Goal: Task Accomplishment & Management: Manage account settings

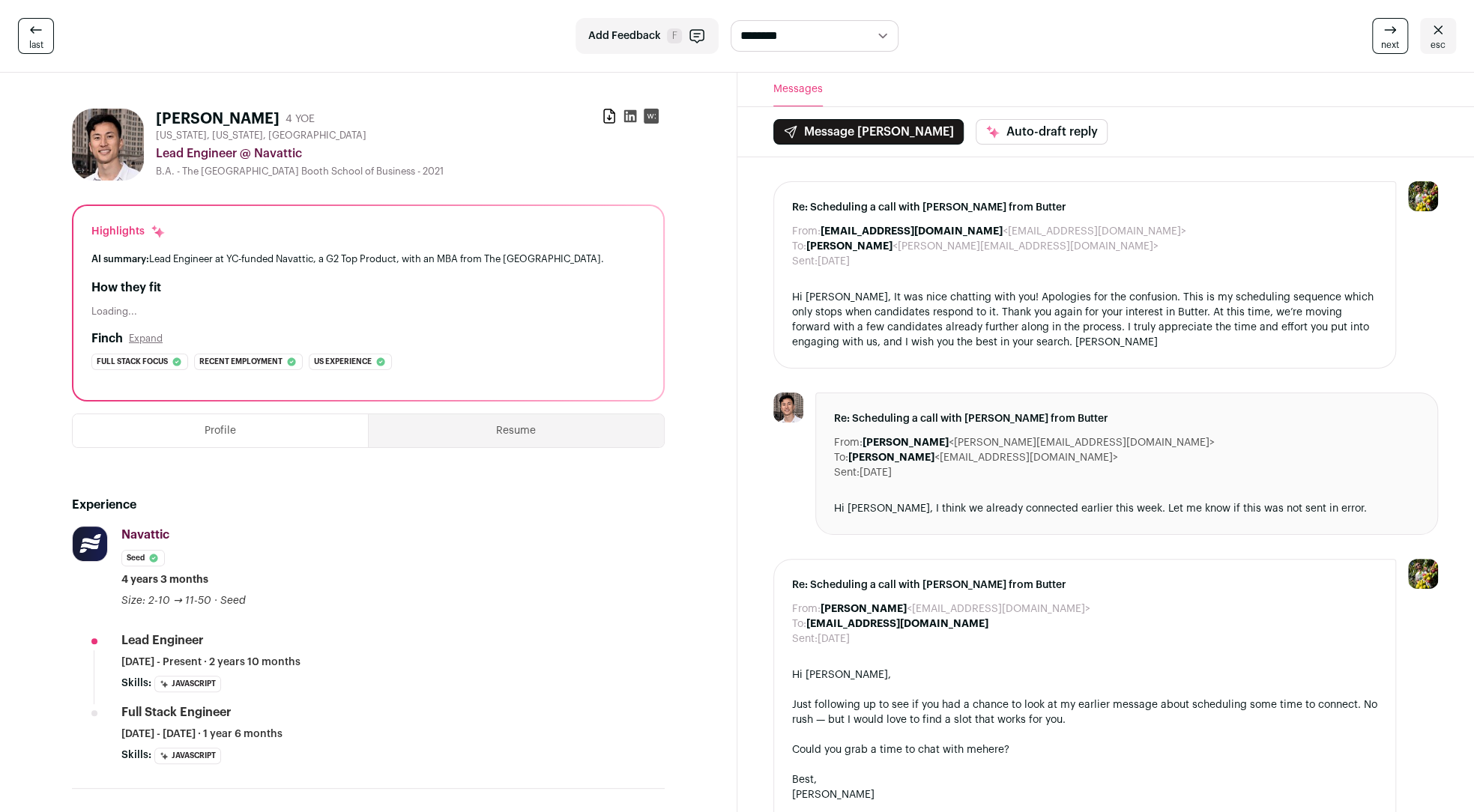
click at [1448, 23] on link "esc" at bounding box center [1438, 35] width 36 height 36
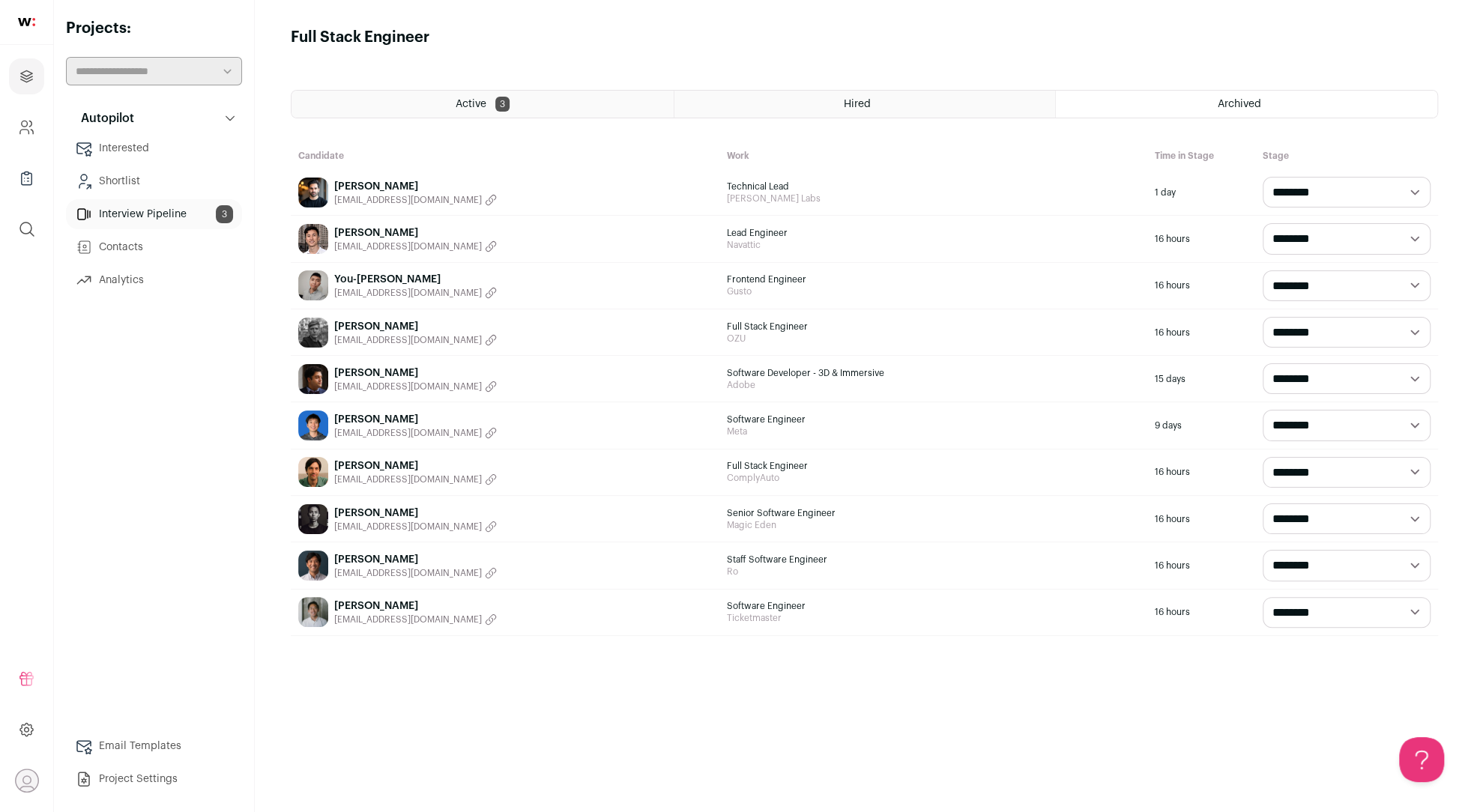
click at [1191, 106] on div "Archived" at bounding box center [1247, 104] width 382 height 27
click at [953, 98] on div "Hired" at bounding box center [866, 104] width 382 height 27
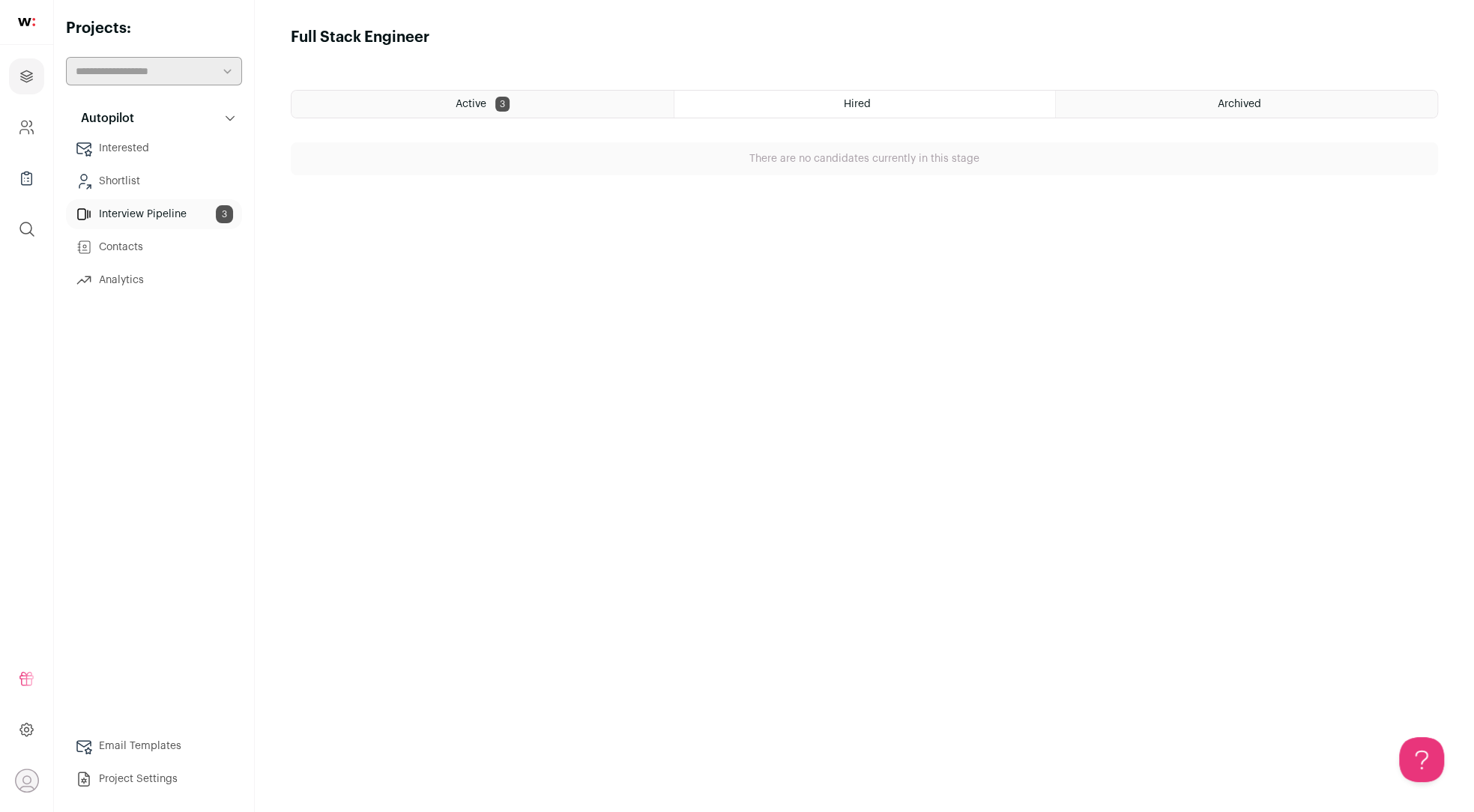
click at [548, 101] on div "Active 3" at bounding box center [482, 104] width 382 height 27
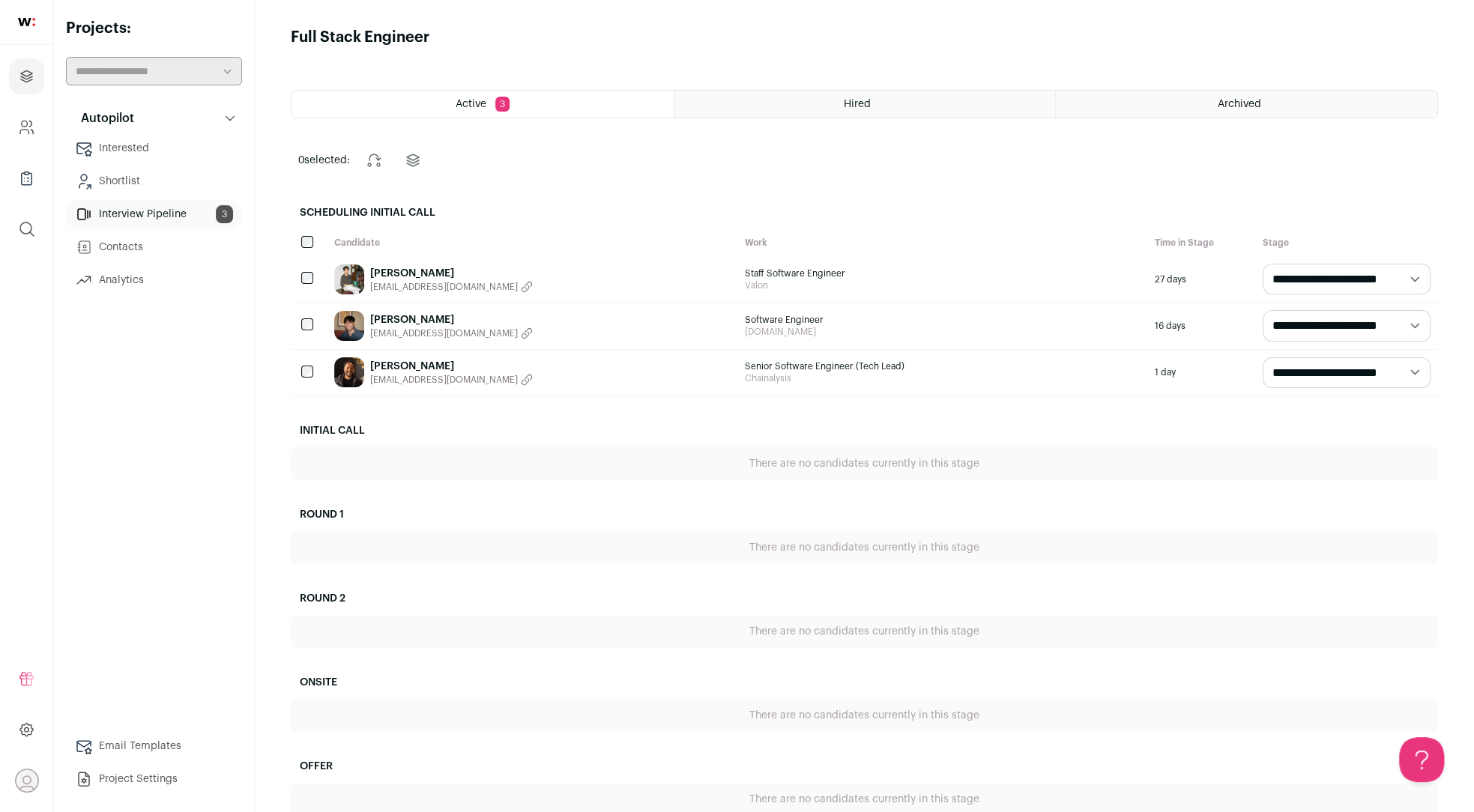
click at [462, 361] on link "[PERSON_NAME]" at bounding box center [451, 366] width 163 height 15
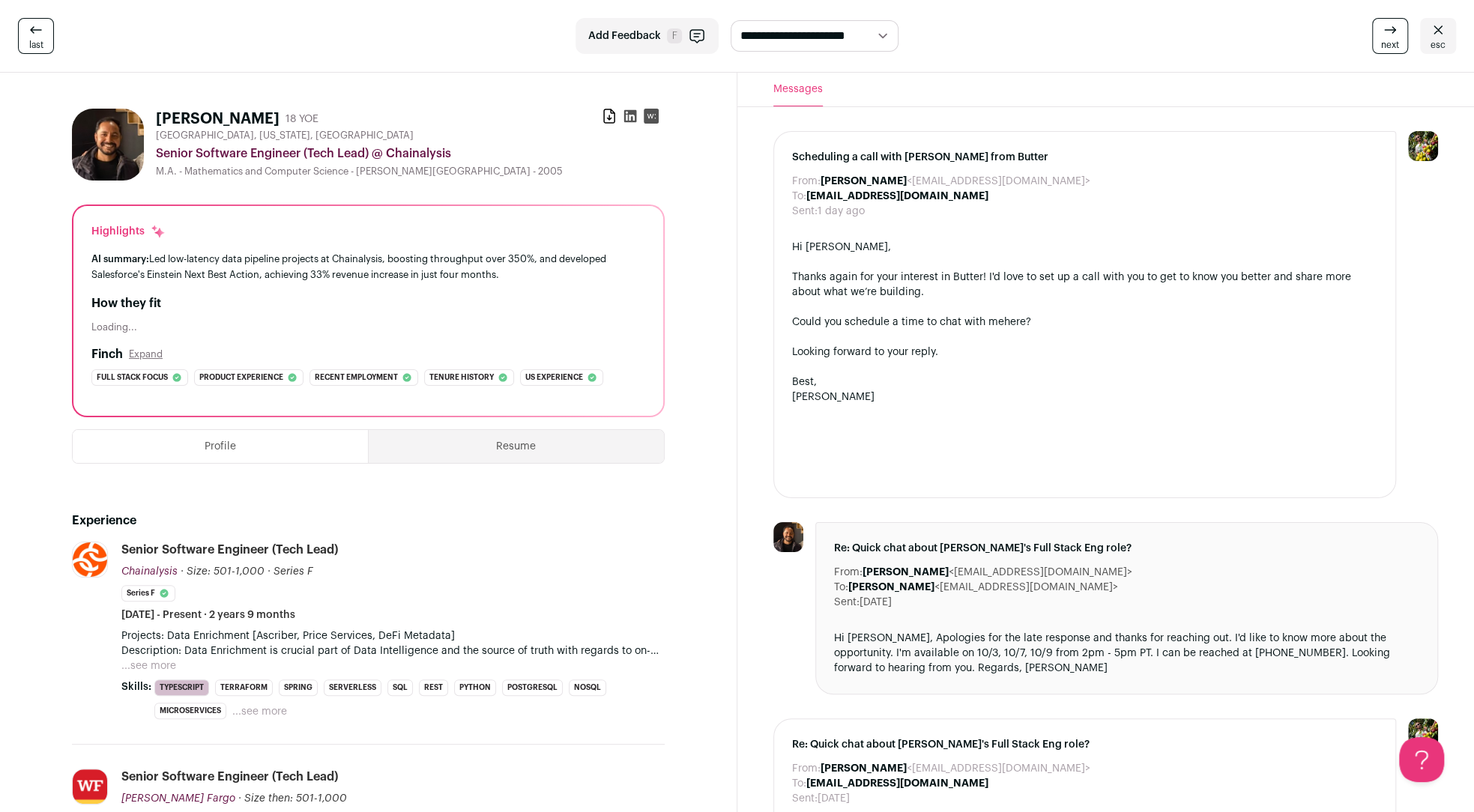
drag, startPoint x: 1044, startPoint y: 570, endPoint x: 935, endPoint y: 566, distance: 109.1
click at [935, 566] on dd "[PERSON_NAME] <[EMAIL_ADDRESS][DOMAIN_NAME]>" at bounding box center [997, 572] width 270 height 15
copy dd "[EMAIL_ADDRESS][DOMAIN_NAME]"
click at [27, 23] on icon at bounding box center [36, 30] width 18 height 18
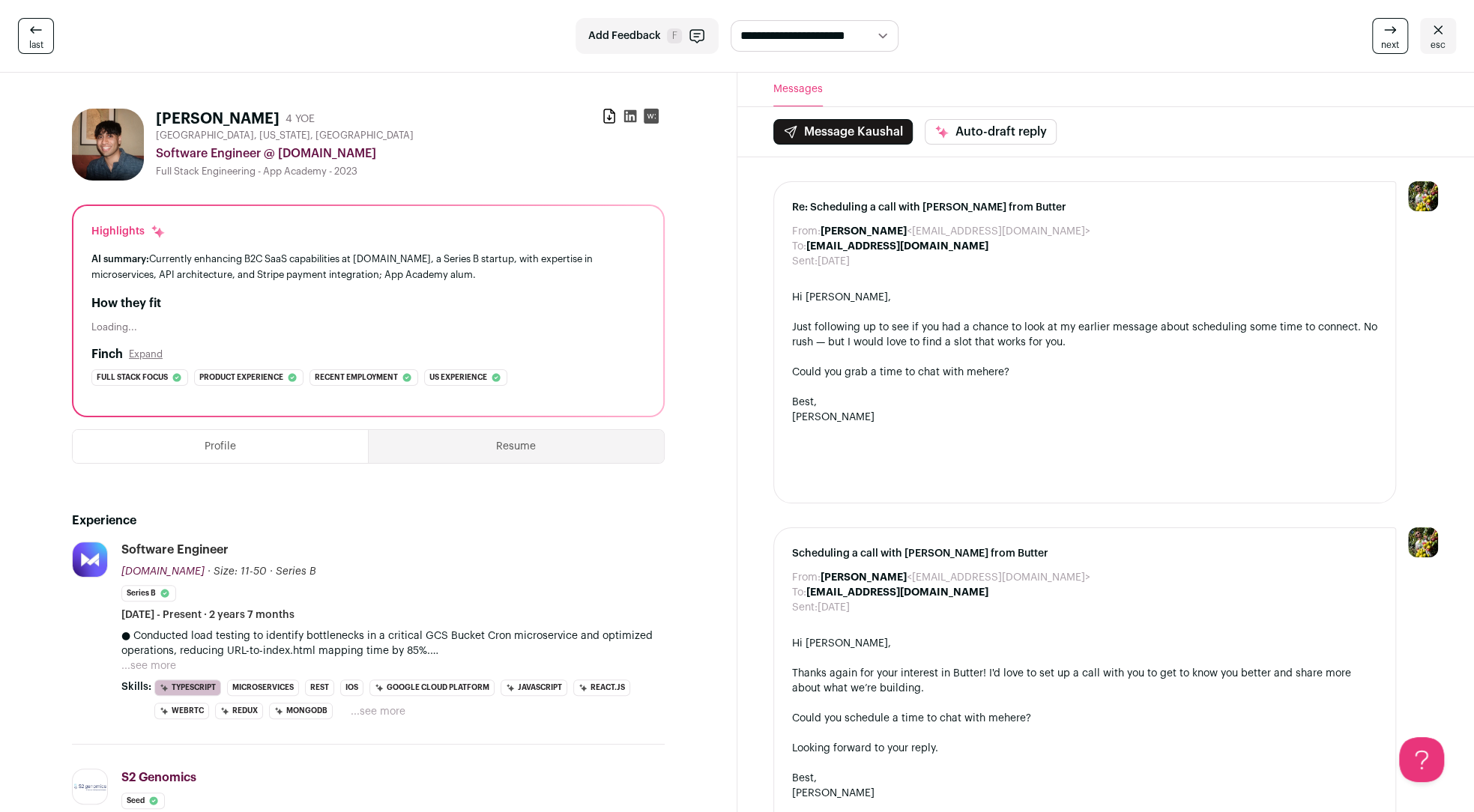
click at [1432, 33] on icon at bounding box center [1438, 30] width 18 height 18
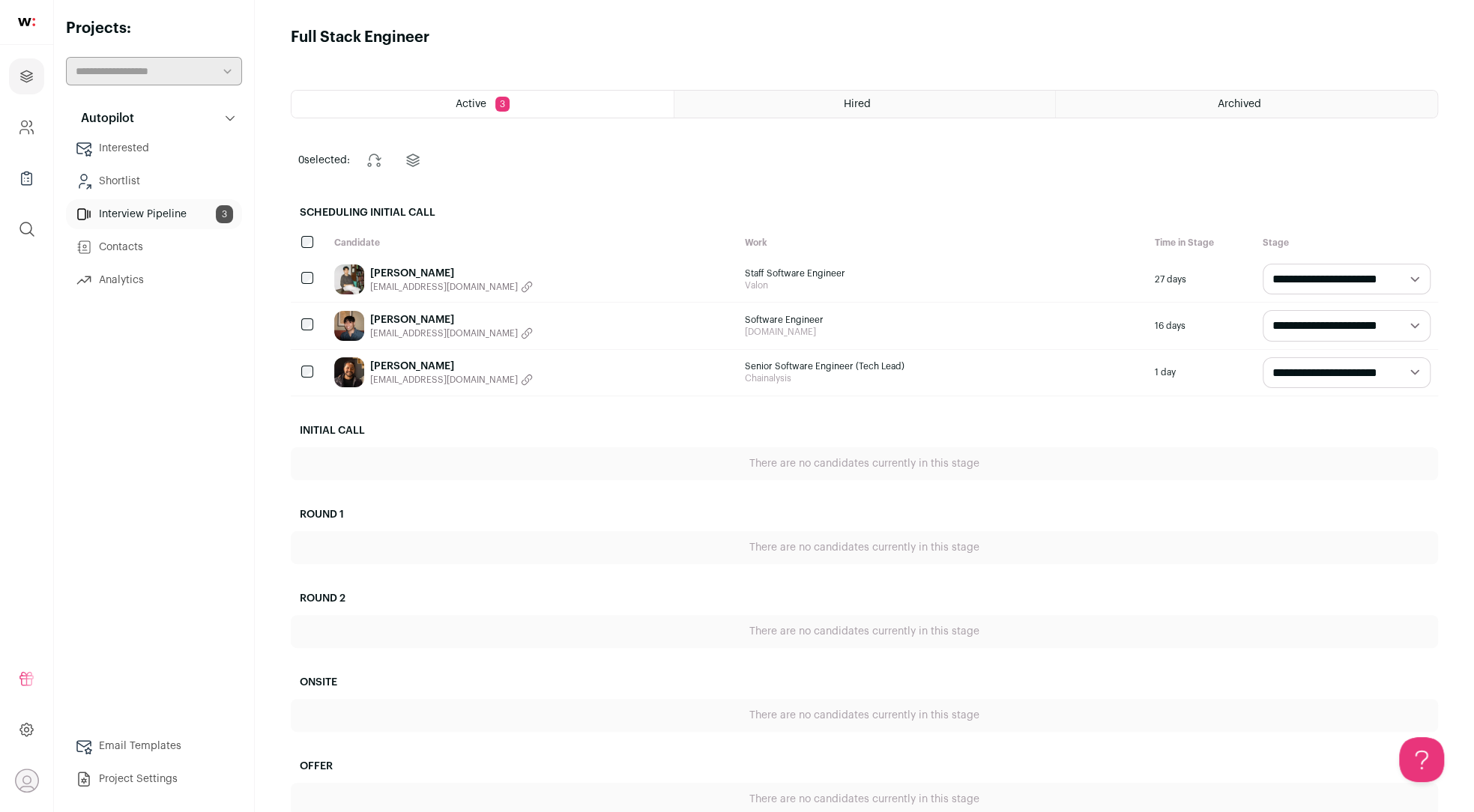
click at [1426, 366] on select "**********" at bounding box center [1346, 372] width 168 height 31
select select "********"
click at [1263, 357] on select "**********" at bounding box center [1346, 372] width 168 height 31
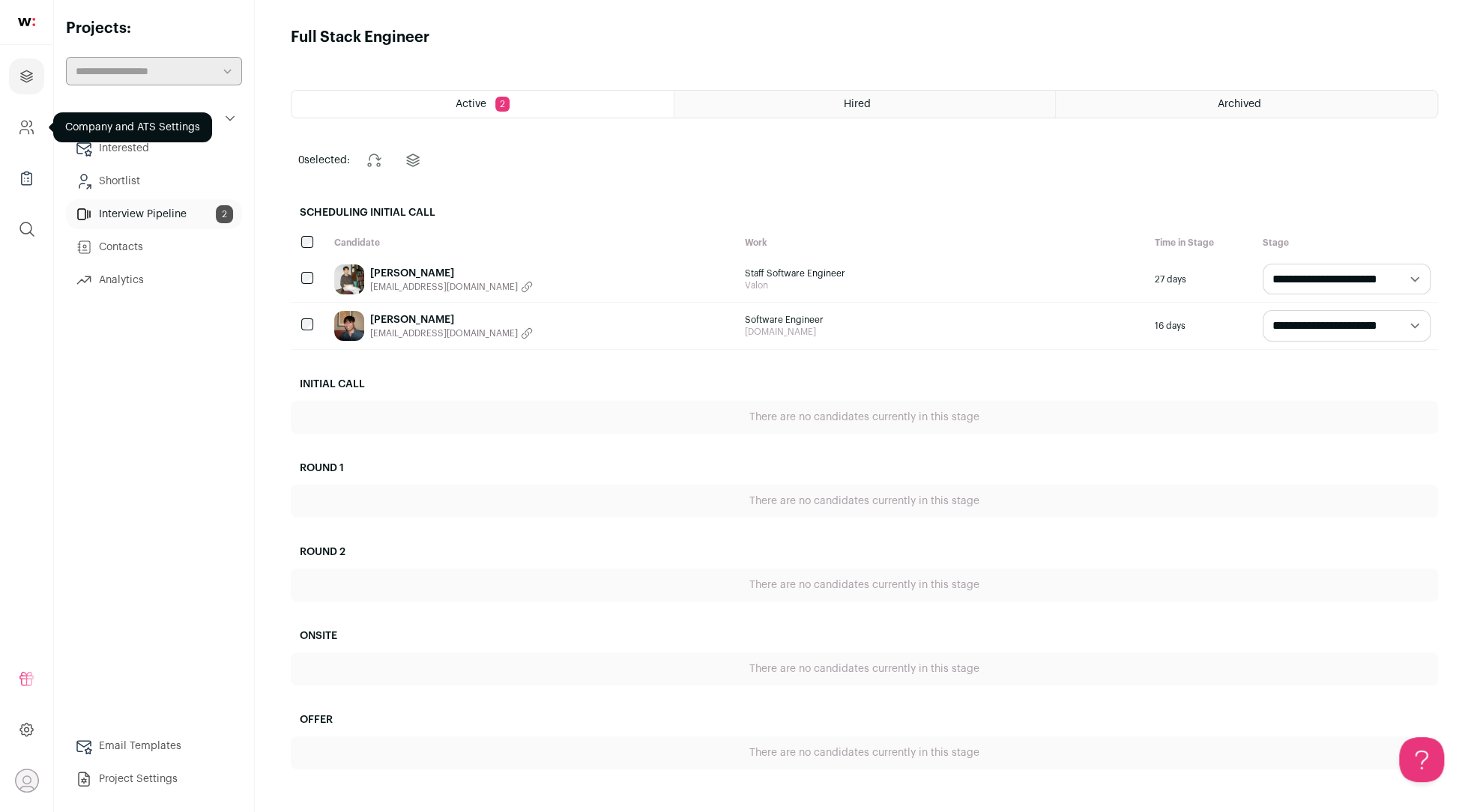
click at [33, 121] on icon "Company and ATS Settings" at bounding box center [26, 128] width 18 height 18
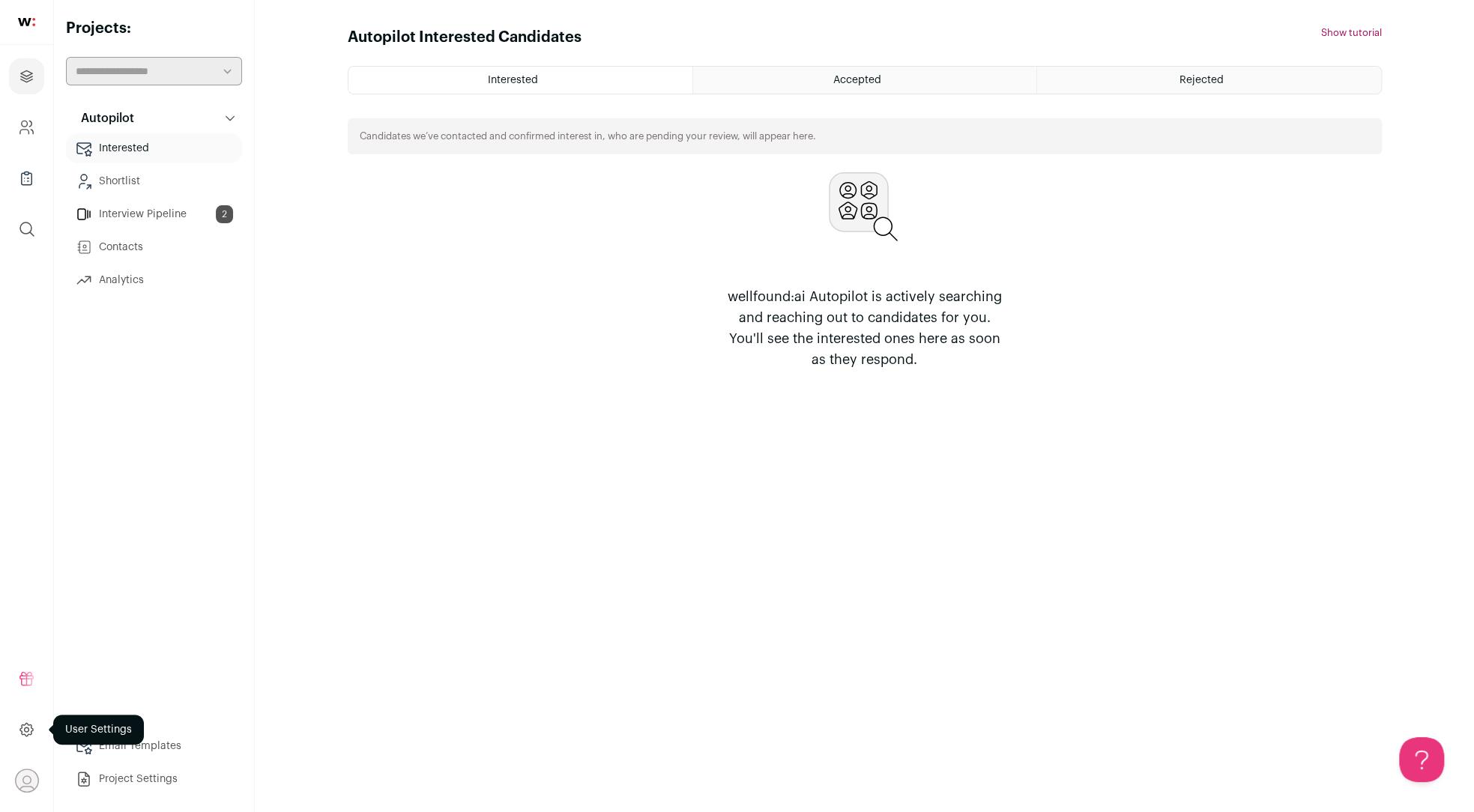
click at [28, 730] on icon at bounding box center [26, 729] width 4 height 4
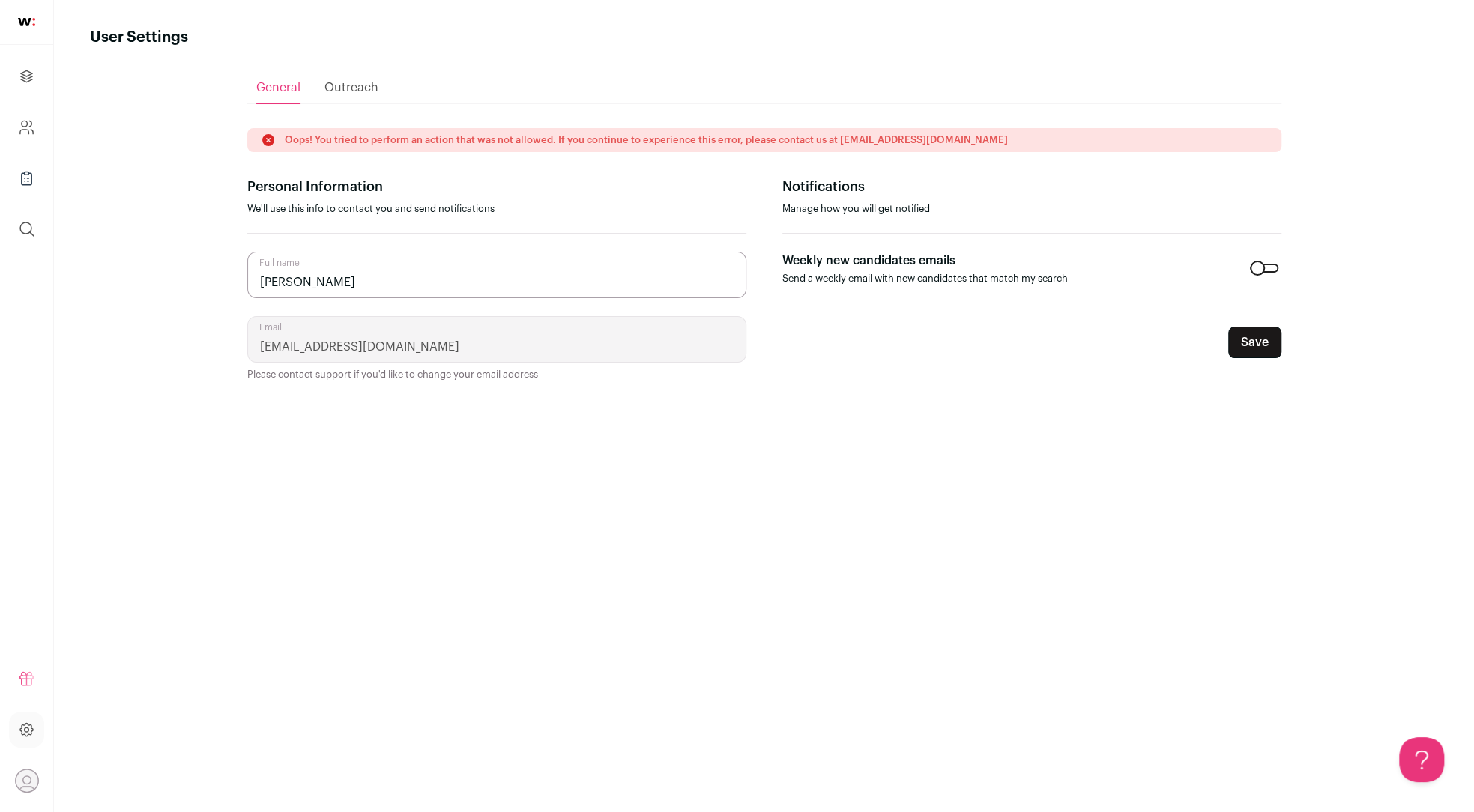
click at [356, 86] on span "Outreach" at bounding box center [351, 88] width 54 height 12
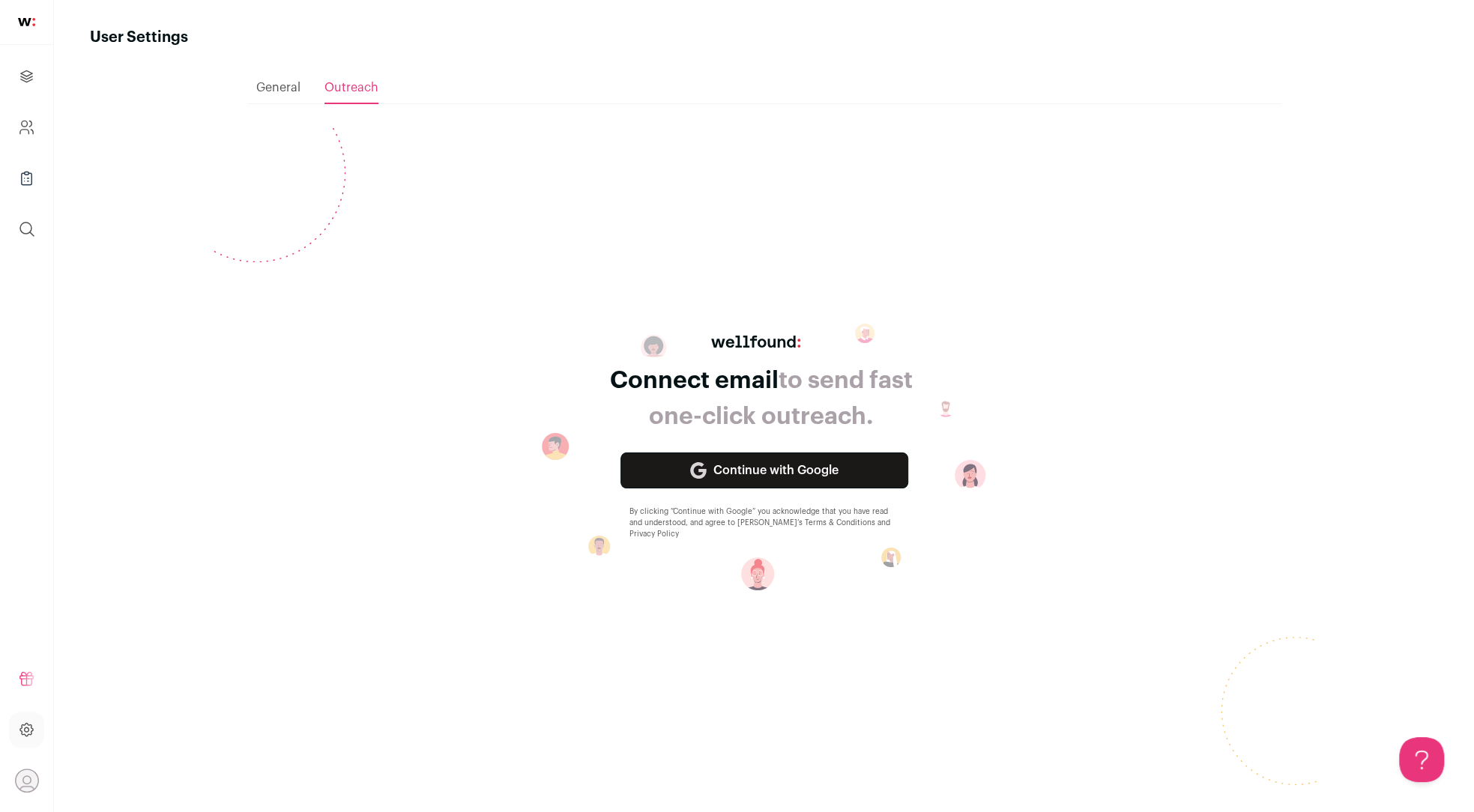
click at [29, 772] on icon "Open dropdown" at bounding box center [26, 781] width 23 height 23
click at [13, 87] on link "Projects" at bounding box center [26, 76] width 35 height 36
click at [23, 84] on icon "Projects" at bounding box center [26, 77] width 18 height 18
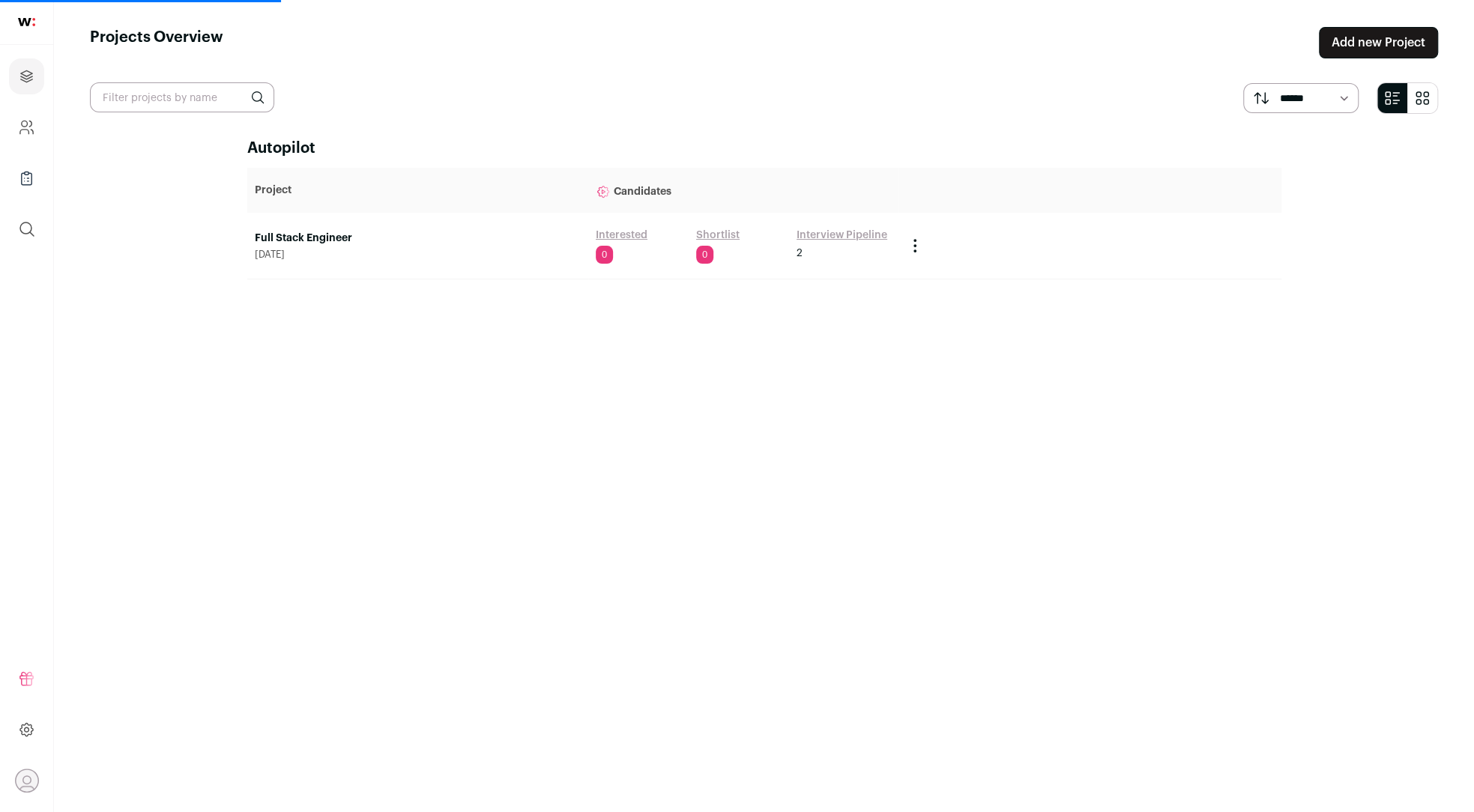
click at [40, 21] on link at bounding box center [26, 22] width 53 height 45
click at [29, 78] on icon "Projects" at bounding box center [26, 77] width 18 height 18
click at [33, 18] on img at bounding box center [26, 21] width 18 height 8
click at [20, 132] on icon "Company and ATS Settings" at bounding box center [25, 131] width 9 height 4
click at [304, 235] on link "Full Stack Engineer" at bounding box center [418, 238] width 326 height 15
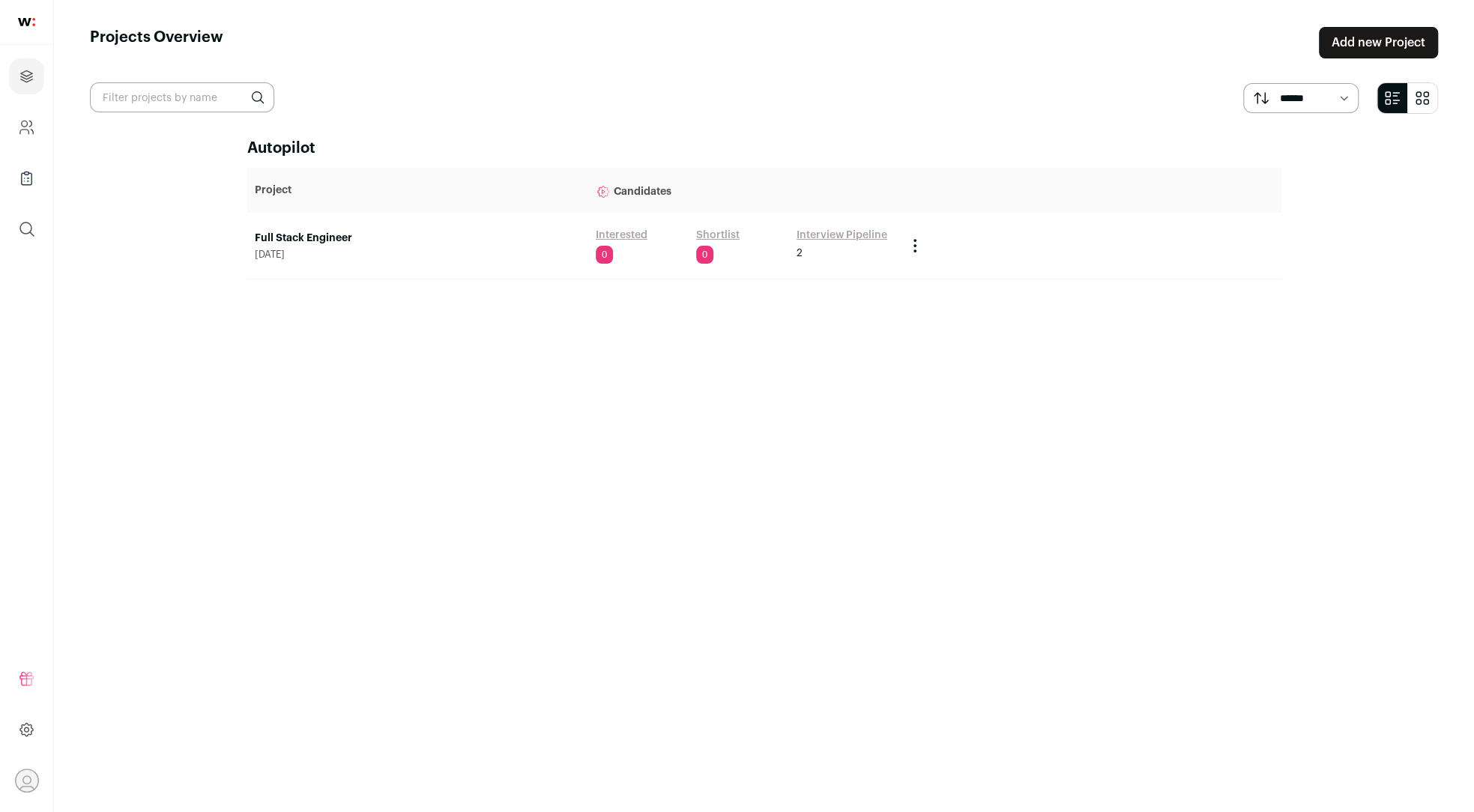
click at [150, 169] on main "Projects Overview Add new Project ****** ******* Autopilot Project Candidates F…" at bounding box center [764, 406] width 1420 height 812
click at [190, 105] on input "text" at bounding box center [182, 98] width 185 height 30
click at [21, 120] on icon "Company and ATS Settings" at bounding box center [26, 128] width 18 height 18
click at [33, 182] on icon "Company Lists" at bounding box center [26, 178] width 18 height 18
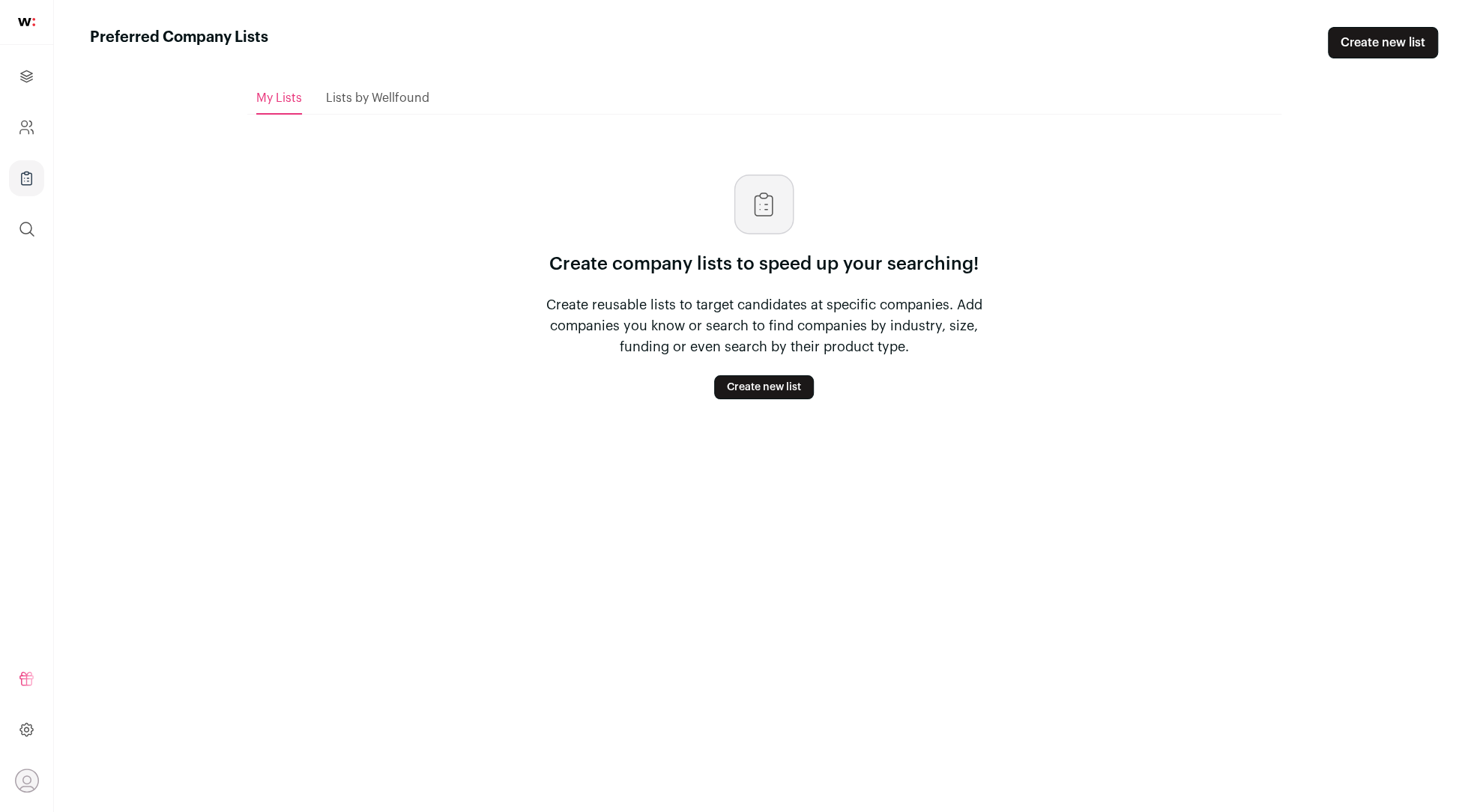
click at [394, 100] on span "Lists by Wellfound" at bounding box center [378, 99] width 104 height 12
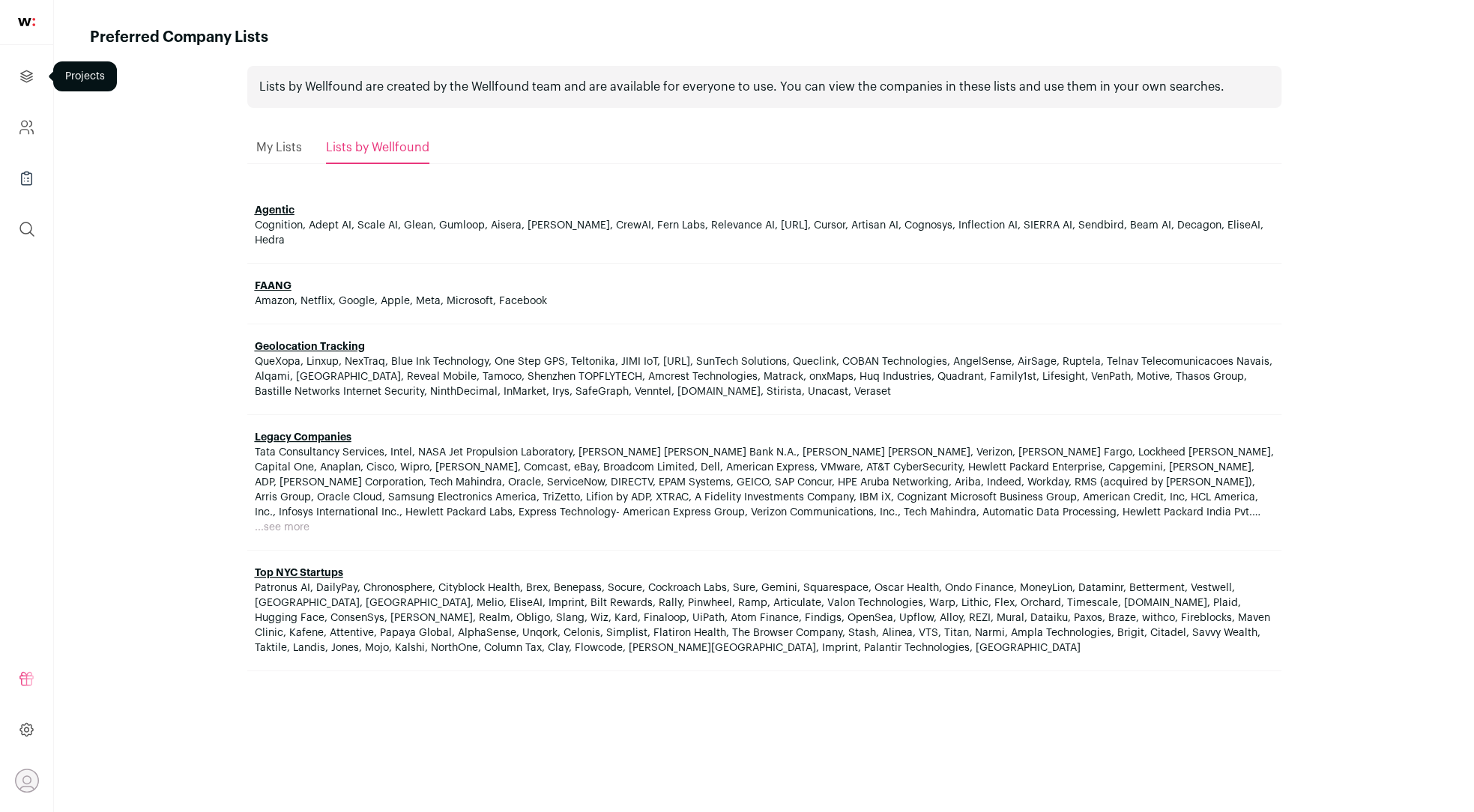
click at [33, 66] on link "Projects" at bounding box center [26, 76] width 35 height 36
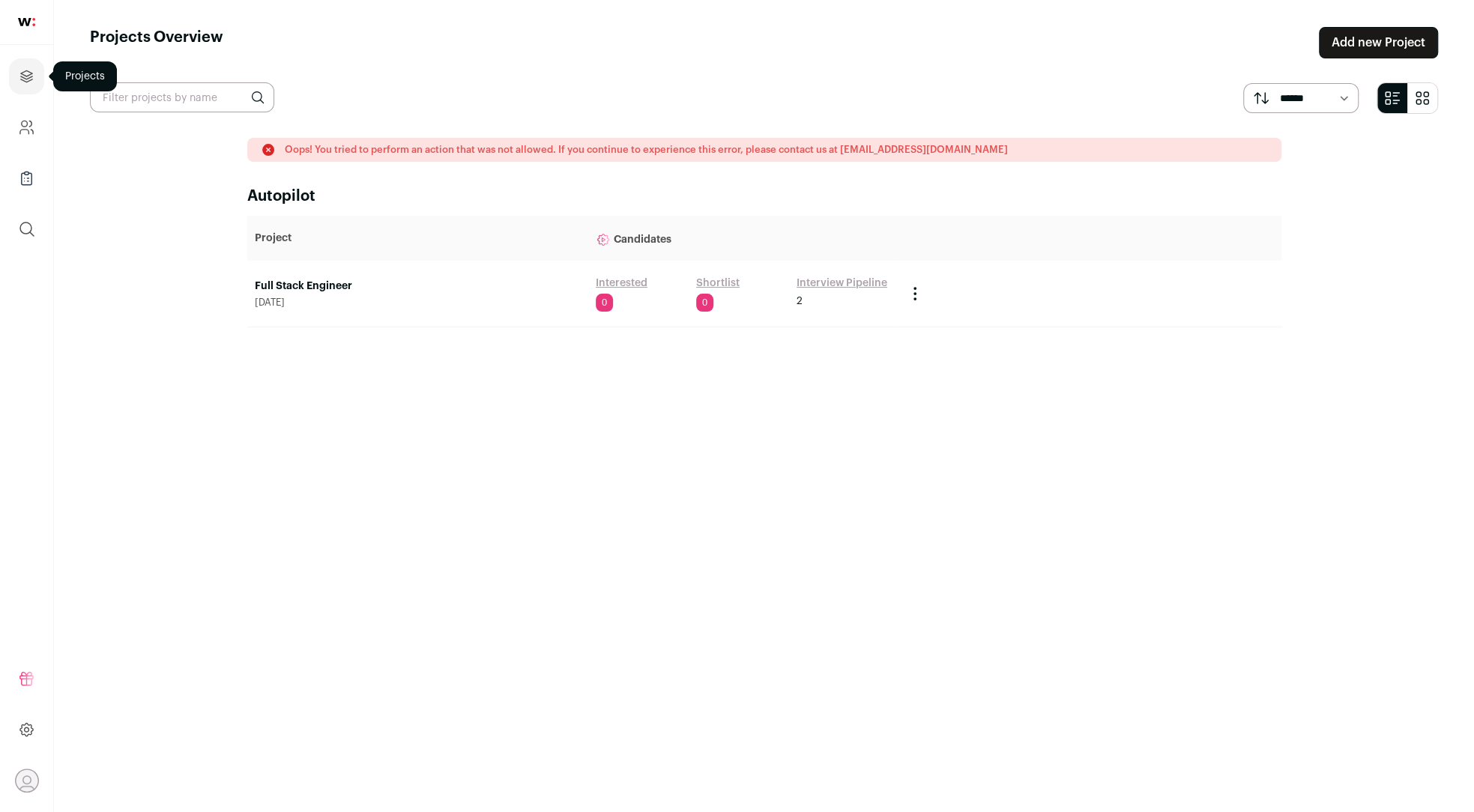
click at [23, 92] on link "Projects" at bounding box center [26, 76] width 35 height 36
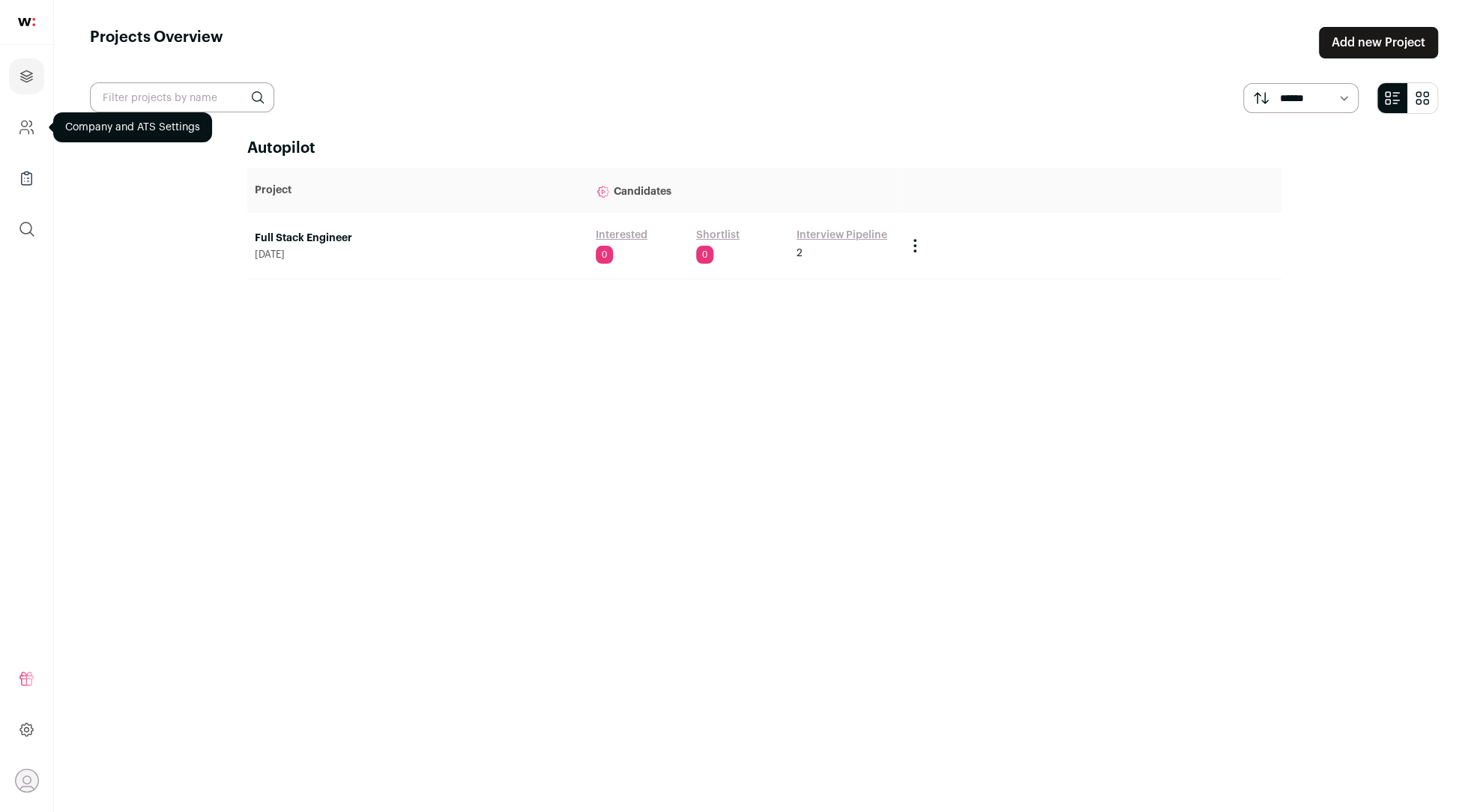
click at [23, 133] on icon "Company and ATS Settings" at bounding box center [26, 128] width 18 height 18
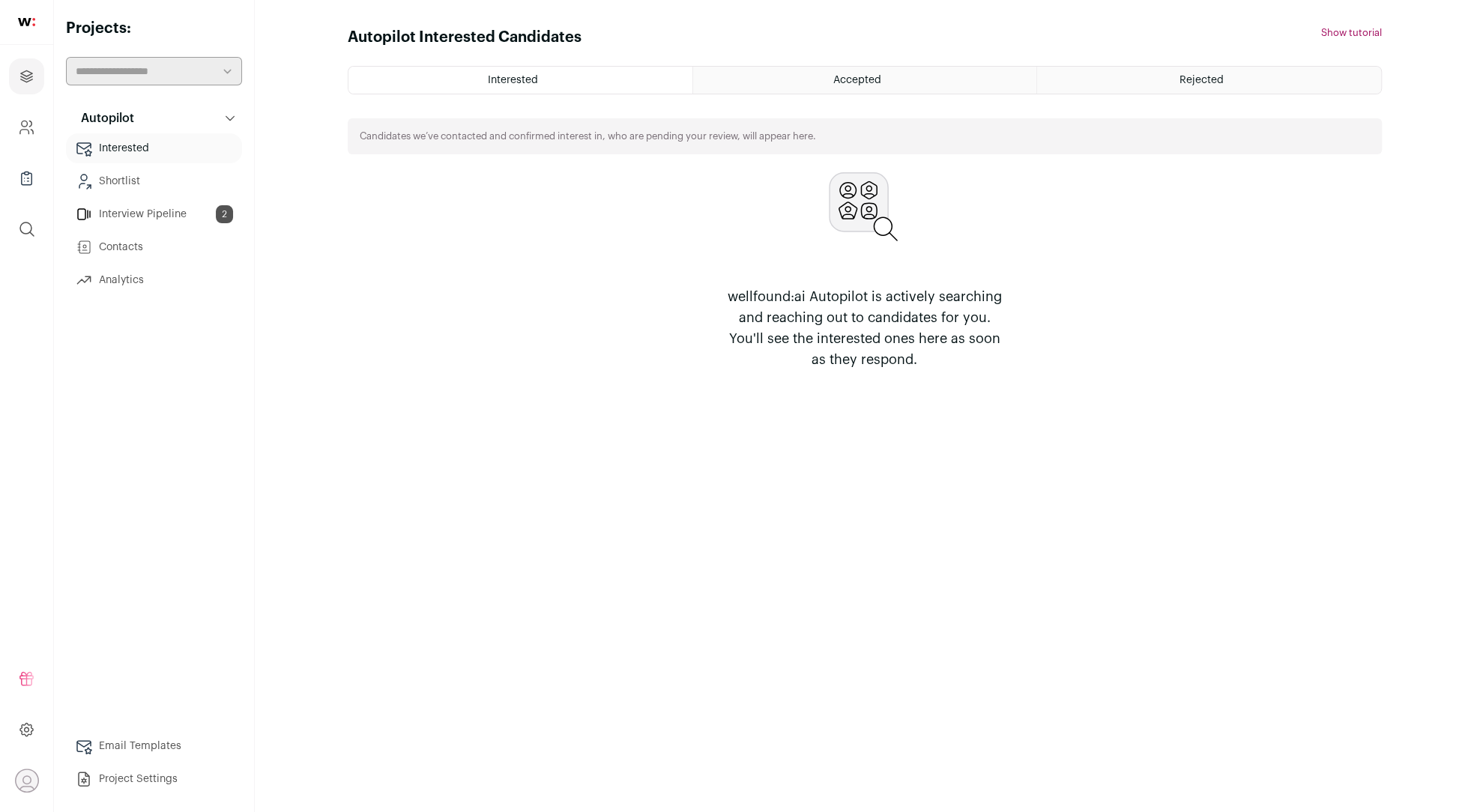
click at [498, 84] on span "Interested" at bounding box center [512, 80] width 50 height 11
click at [856, 84] on span "Accepted" at bounding box center [857, 80] width 48 height 11
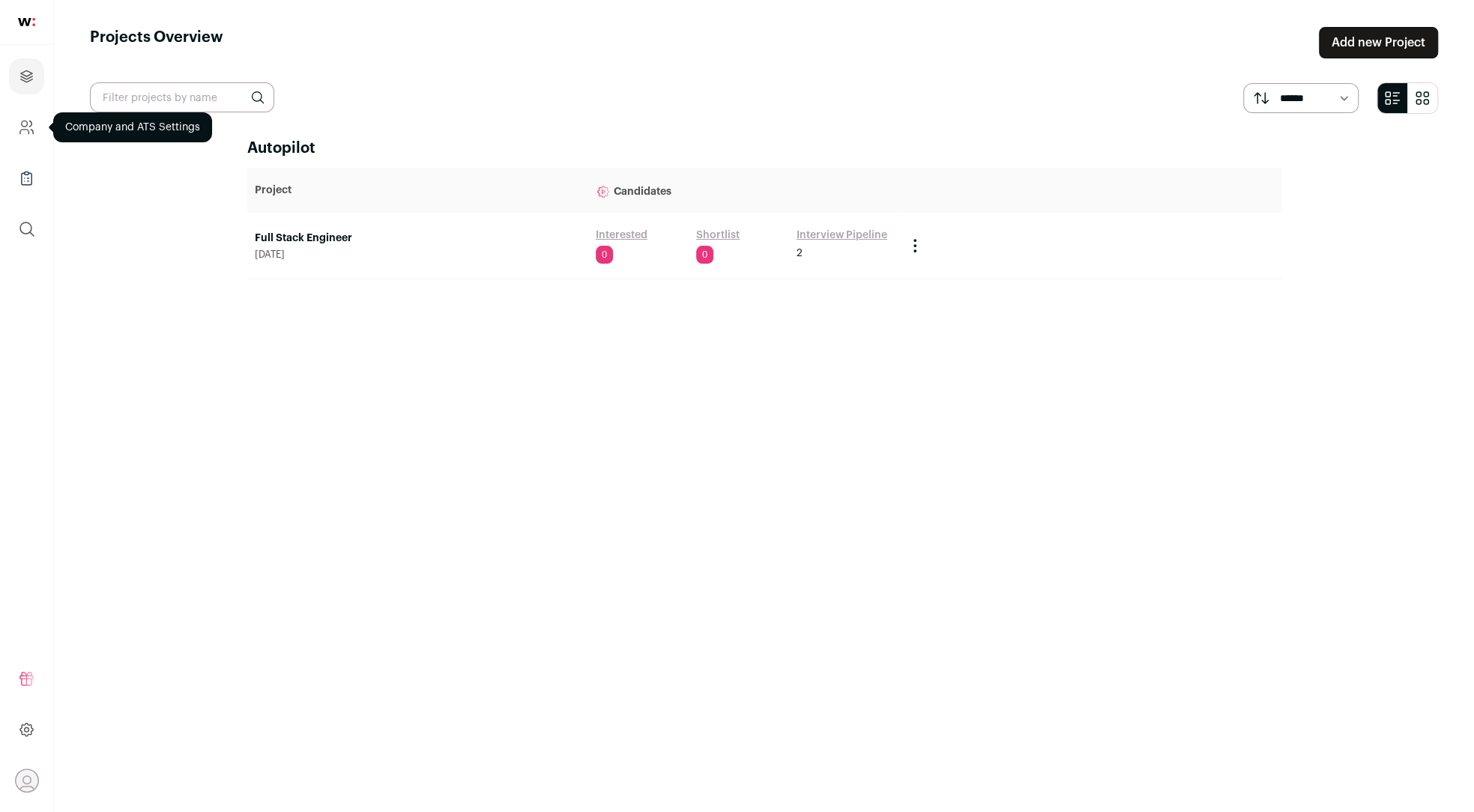
click at [35, 113] on link "Company and ATS Settings" at bounding box center [26, 127] width 35 height 36
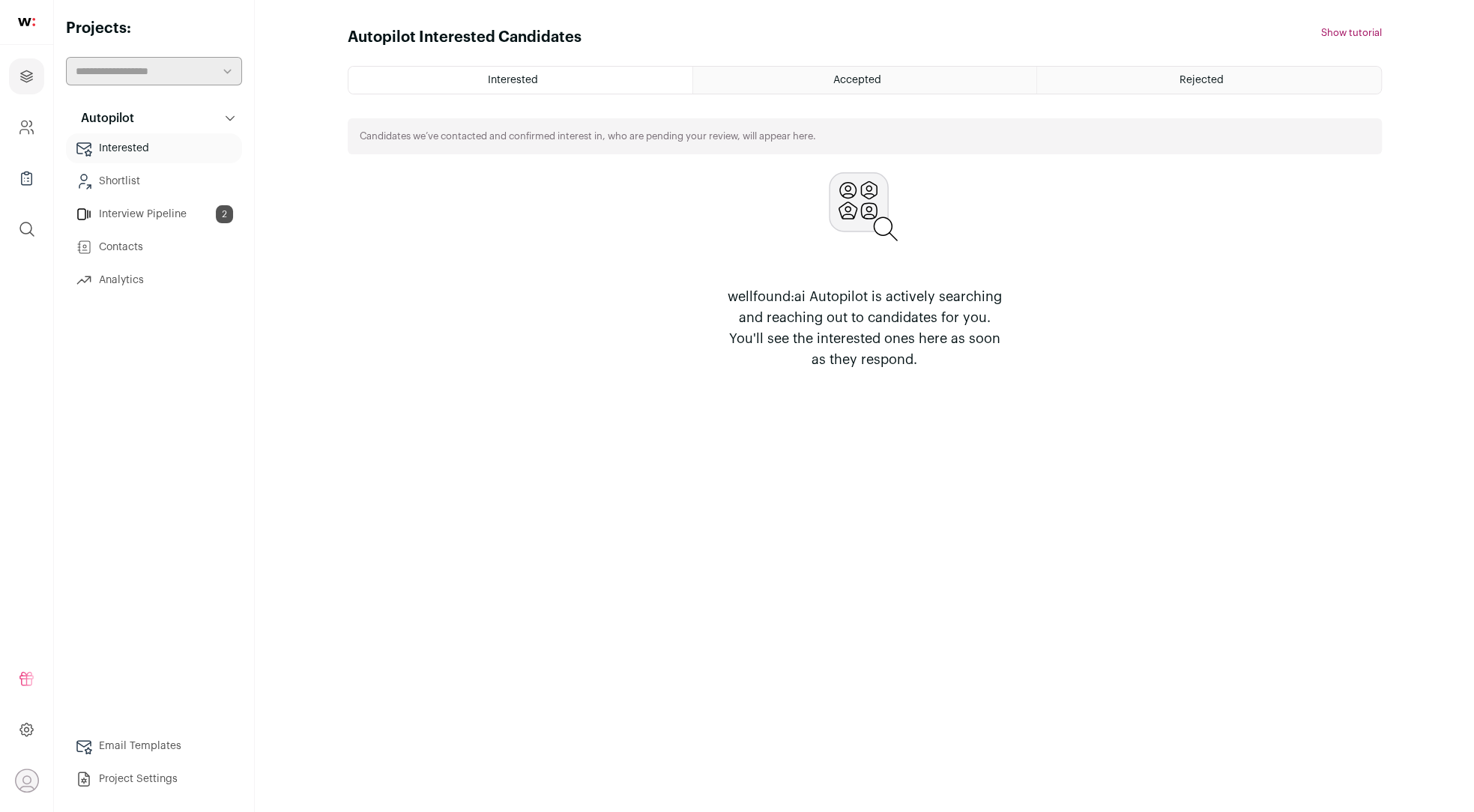
click at [153, 152] on link "Interested" at bounding box center [154, 149] width 176 height 30
click at [125, 252] on link "Contacts" at bounding box center [154, 247] width 176 height 30
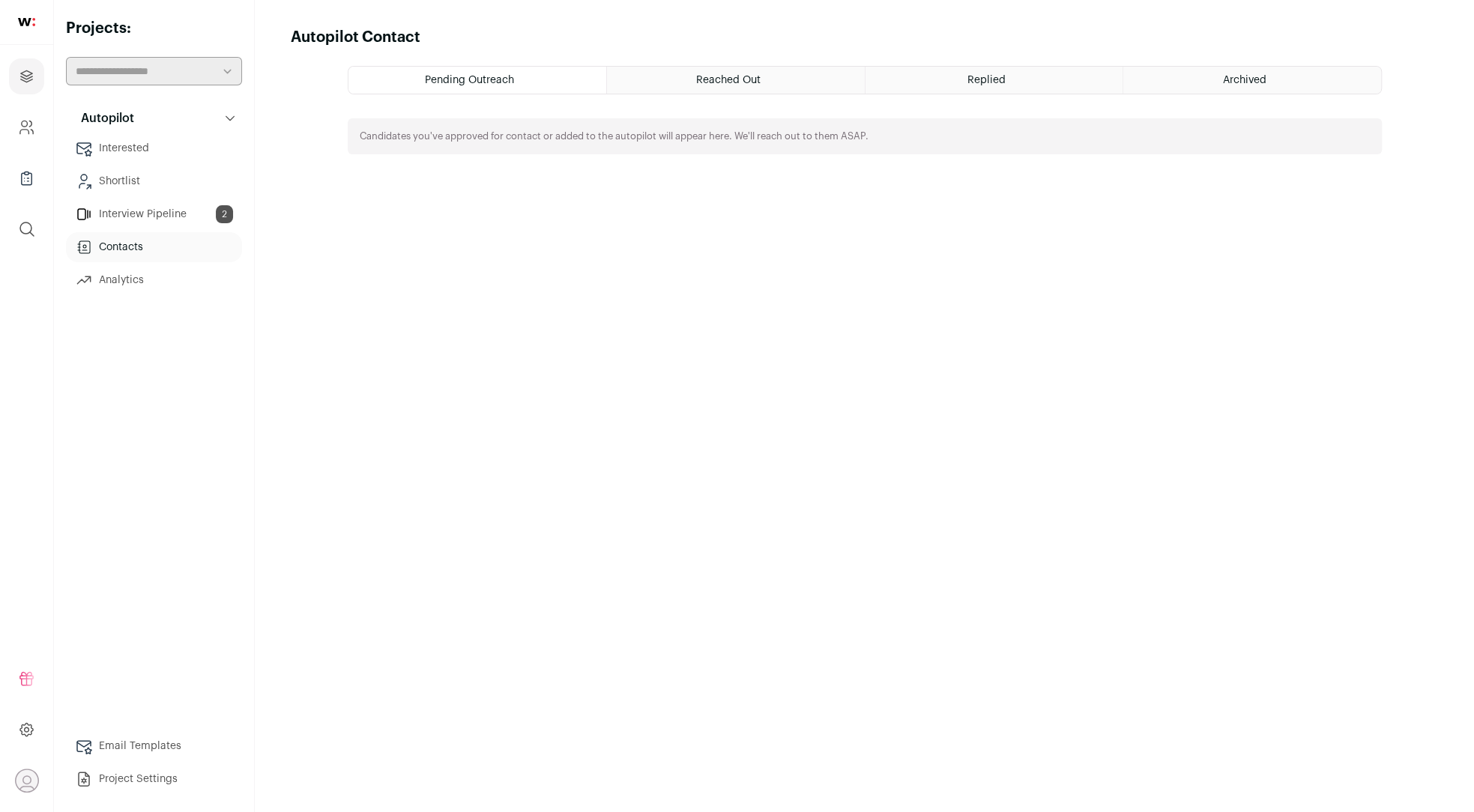
click at [808, 89] on div "Reached Out" at bounding box center [736, 80] width 258 height 27
